Goal: Entertainment & Leisure: Consume media (video, audio)

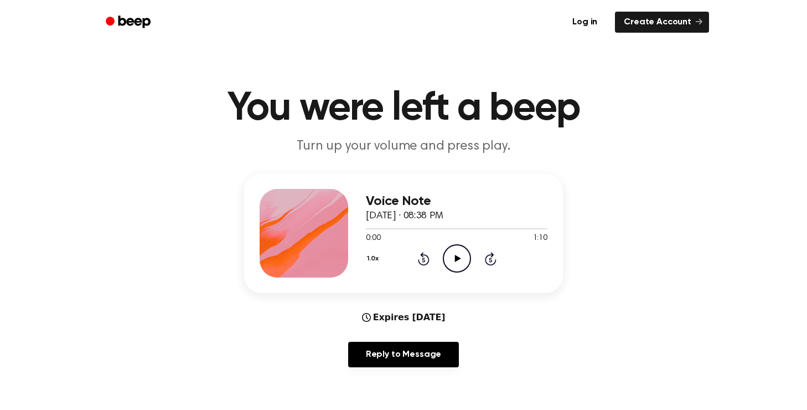
click at [457, 255] on icon "Play Audio" at bounding box center [457, 258] width 28 height 28
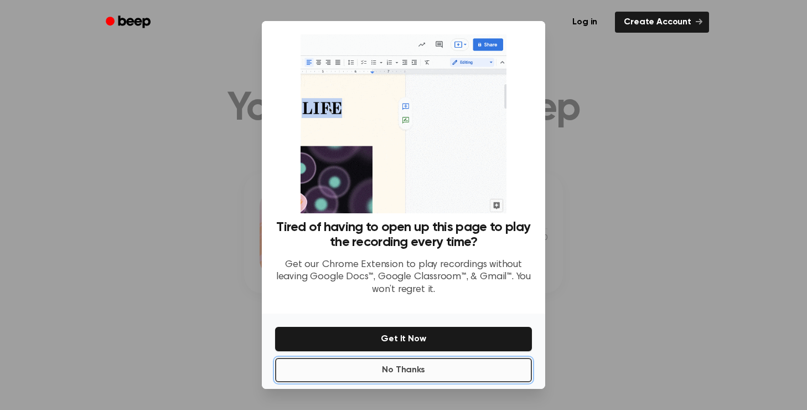
click at [447, 372] on button "No Thanks" at bounding box center [403, 370] width 257 height 24
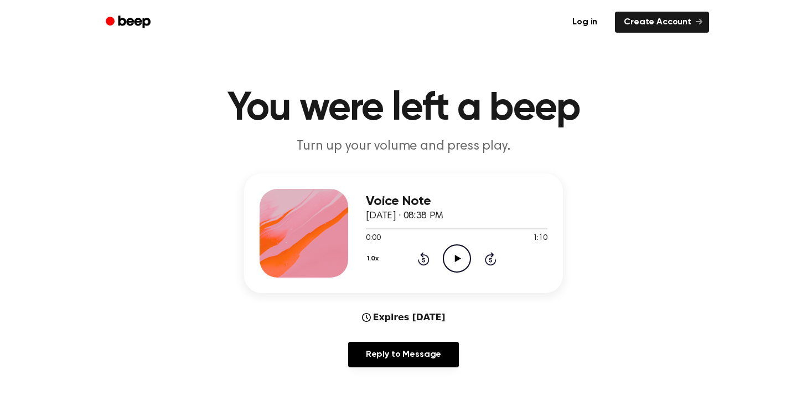
click at [460, 254] on icon "Play Audio" at bounding box center [457, 258] width 28 height 28
click at [455, 265] on icon "Pause Audio" at bounding box center [457, 258] width 28 height 28
click at [462, 258] on icon "Play Audio" at bounding box center [457, 258] width 28 height 28
click at [458, 265] on icon "Pause Audio" at bounding box center [457, 258] width 28 height 28
click at [458, 265] on icon "Play Audio" at bounding box center [457, 258] width 28 height 28
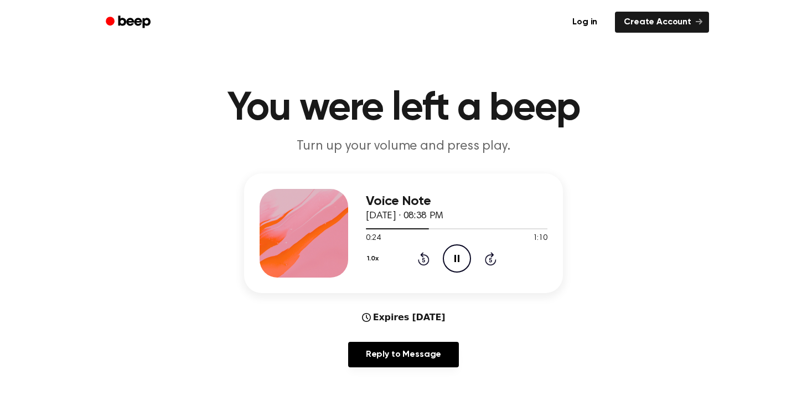
click at [453, 265] on icon "Pause Audio" at bounding box center [457, 258] width 28 height 28
click at [453, 266] on icon "Play Audio" at bounding box center [457, 258] width 28 height 28
